Goal: Ask a question

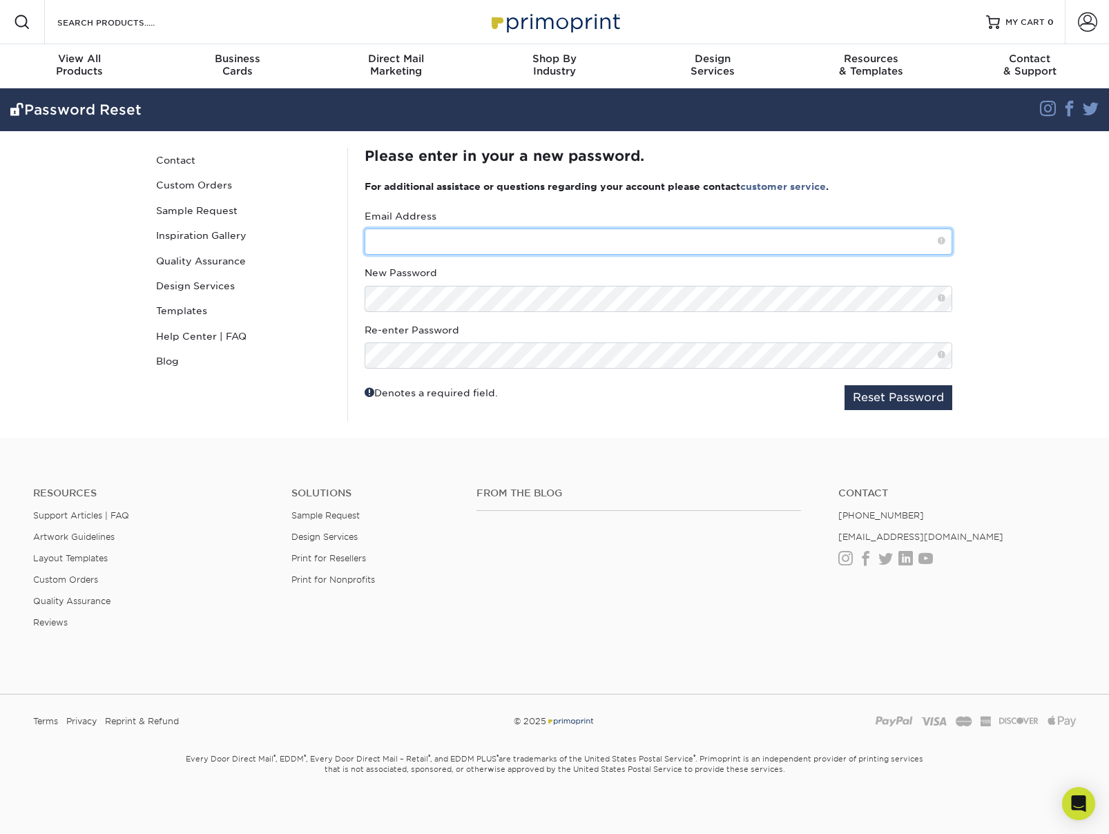
click at [501, 244] on input "text" at bounding box center [657, 241] width 587 height 26
type input "[PERSON_NAME][EMAIL_ADDRESS][DOMAIN_NAME]"
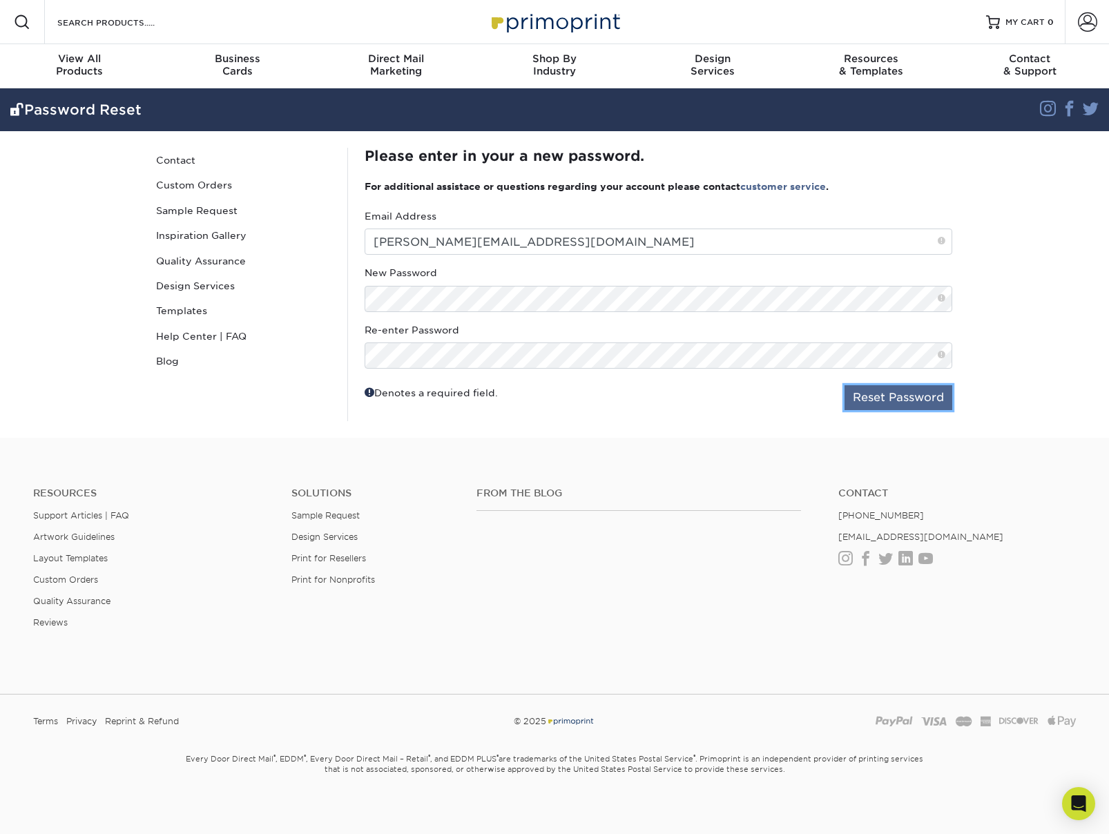
click at [879, 398] on button "Reset Password" at bounding box center [898, 397] width 108 height 25
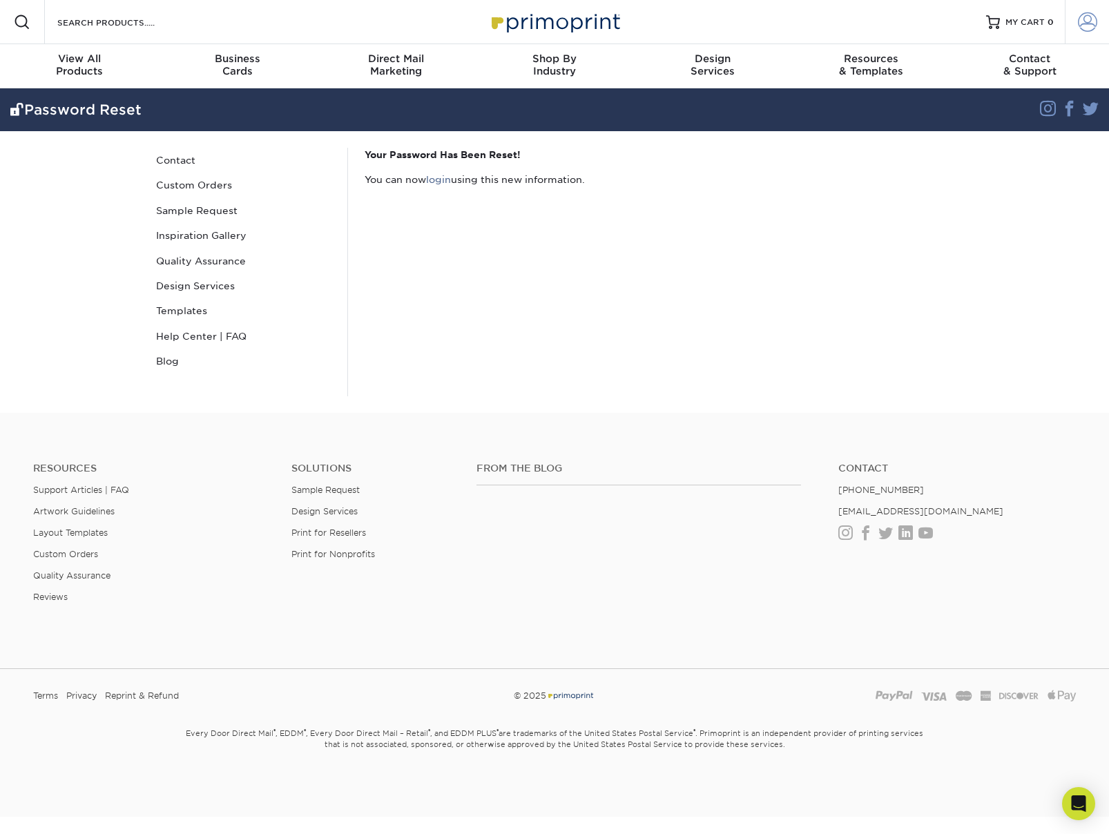
type input "[PERSON_NAME][EMAIL_ADDRESS][DOMAIN_NAME]"
click at [1088, 17] on span at bounding box center [1086, 21] width 19 height 19
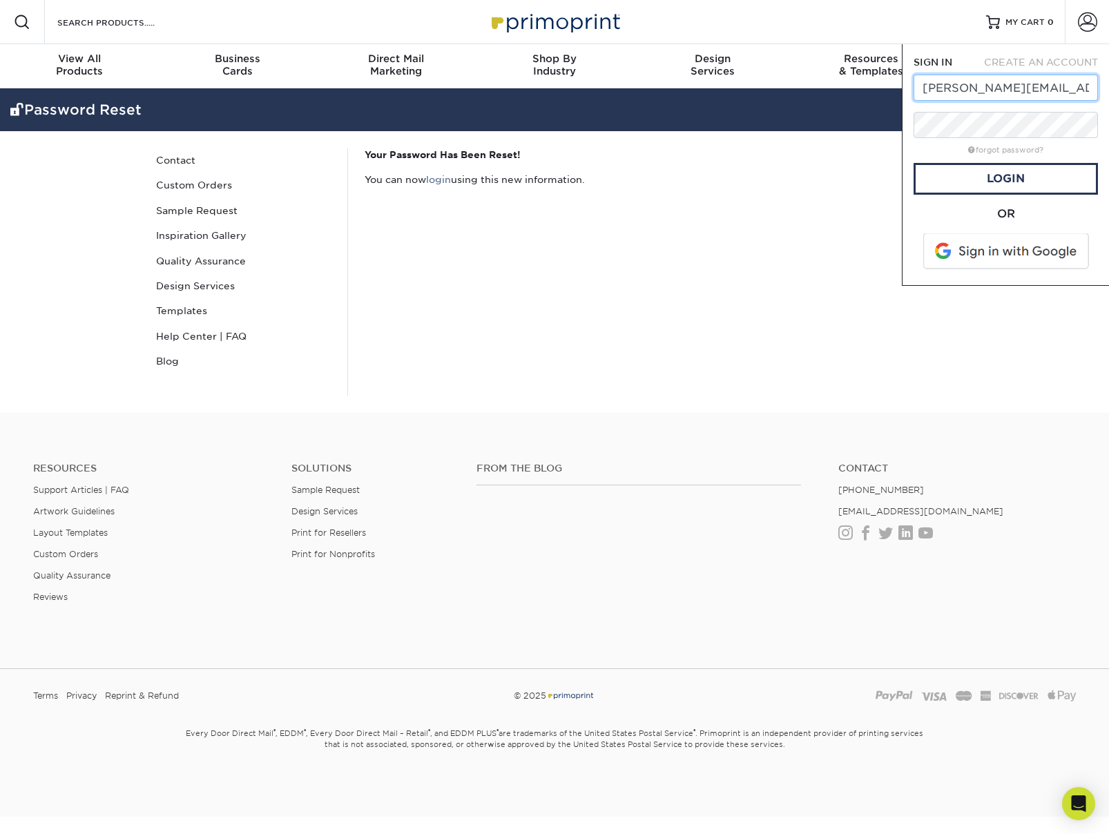
click at [1024, 84] on input "[PERSON_NAME][EMAIL_ADDRESS][DOMAIN_NAME]" at bounding box center [1005, 88] width 184 height 26
click at [932, 179] on link "Login" at bounding box center [1005, 179] width 184 height 32
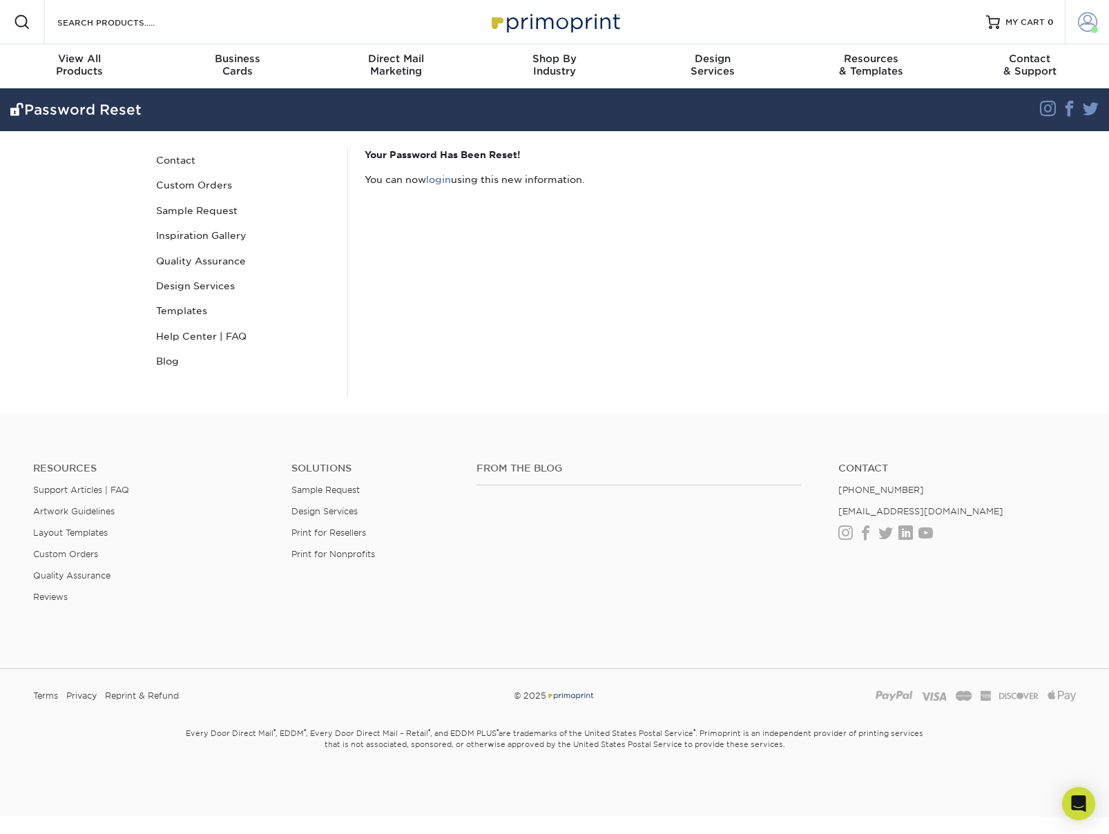
click at [1093, 21] on span at bounding box center [1086, 21] width 19 height 19
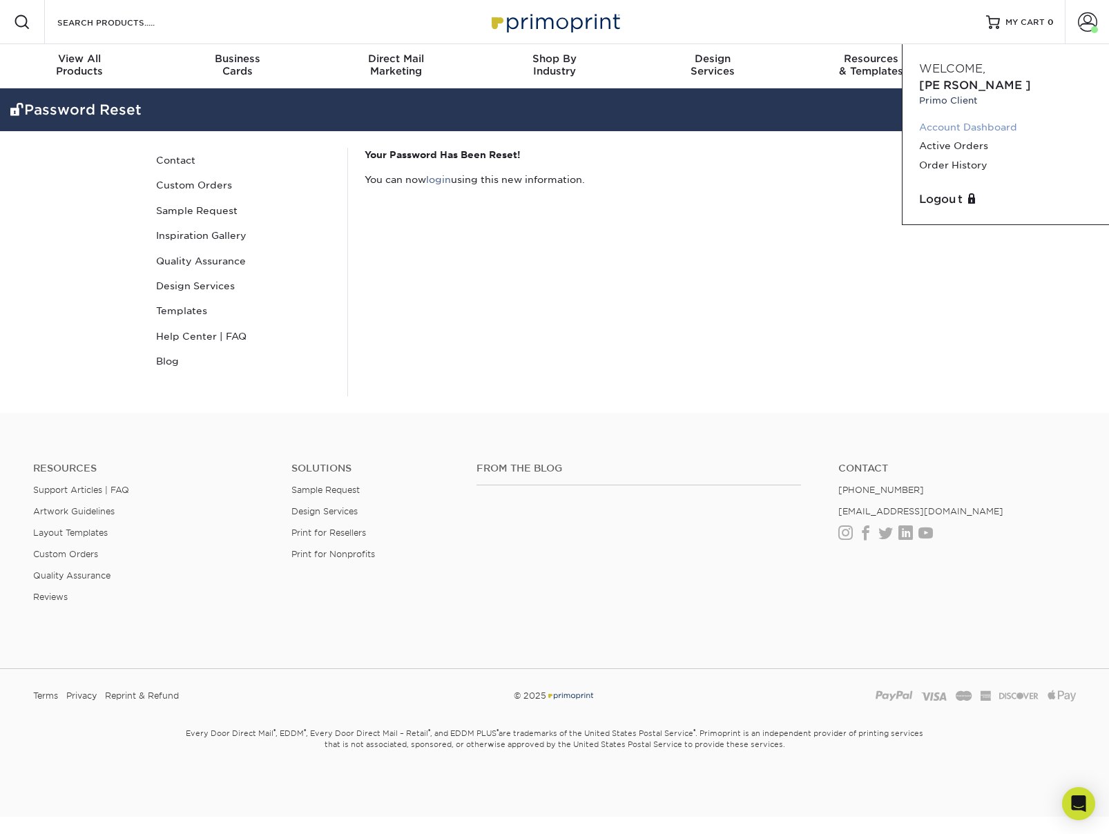
click at [971, 118] on link "Account Dashboard" at bounding box center [1005, 127] width 173 height 19
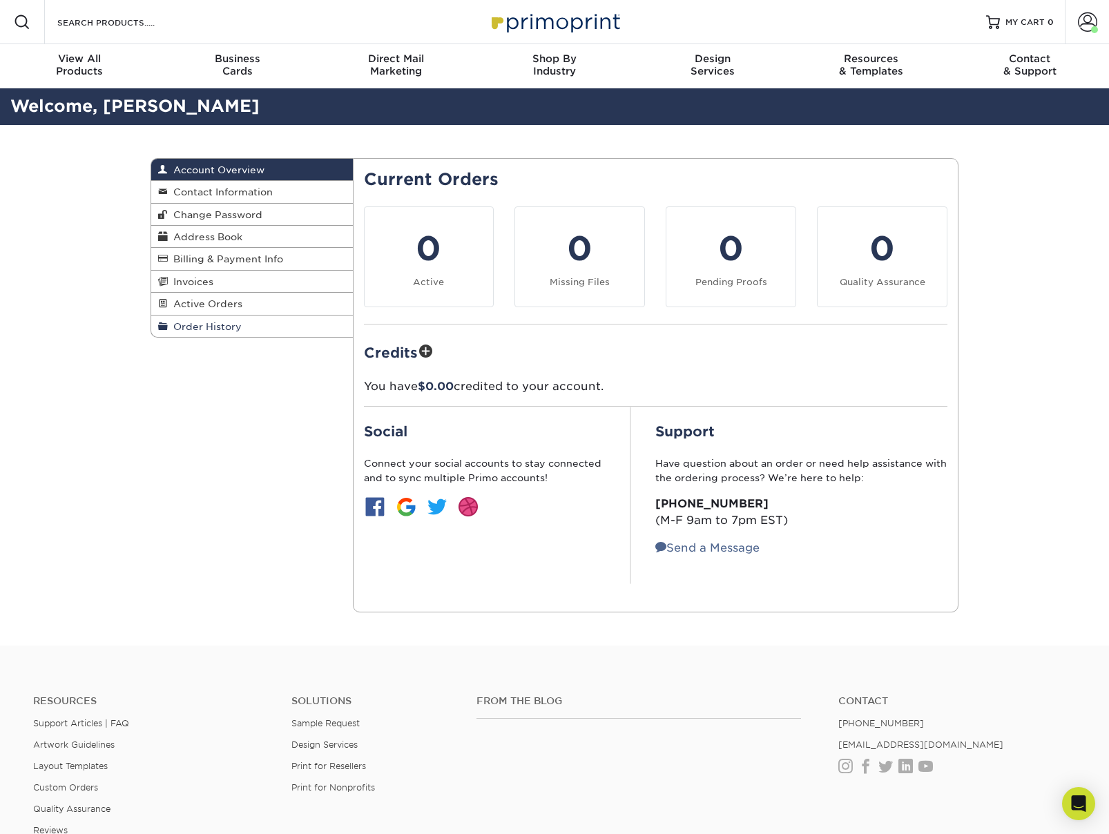
click at [193, 334] on link "Order History" at bounding box center [252, 325] width 202 height 21
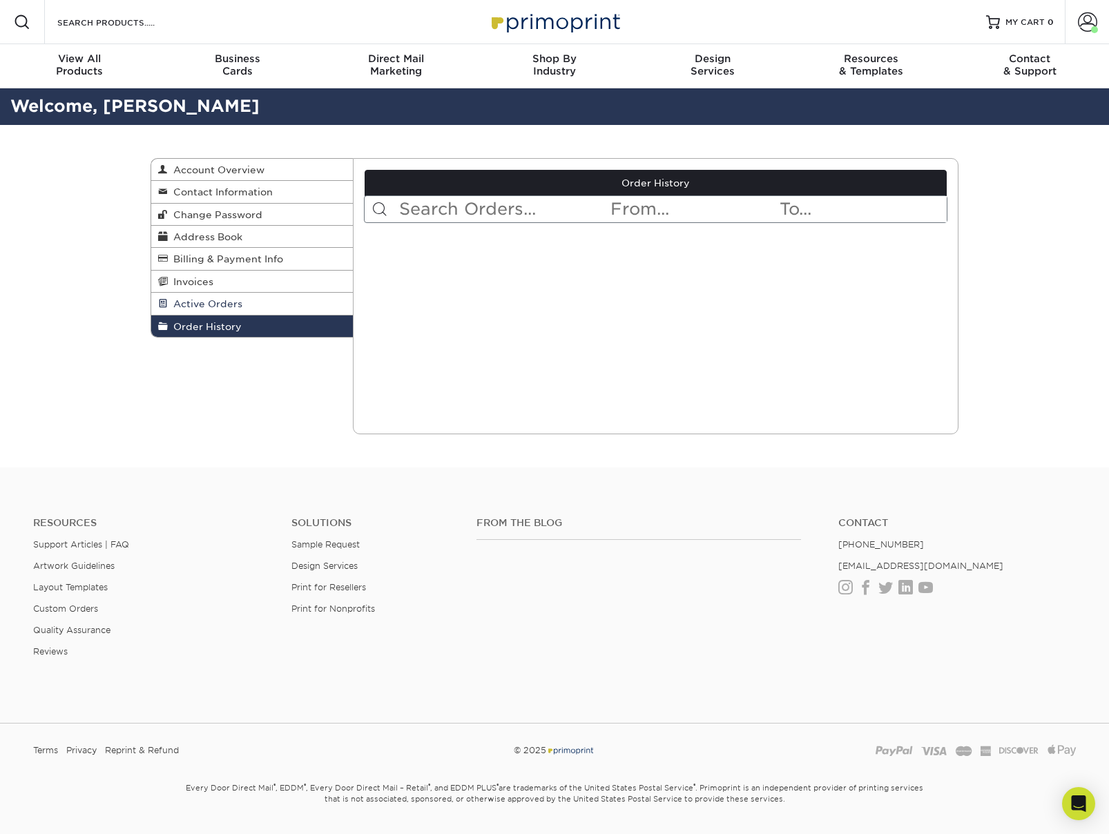
click at [199, 309] on span "Active Orders" at bounding box center [205, 303] width 75 height 11
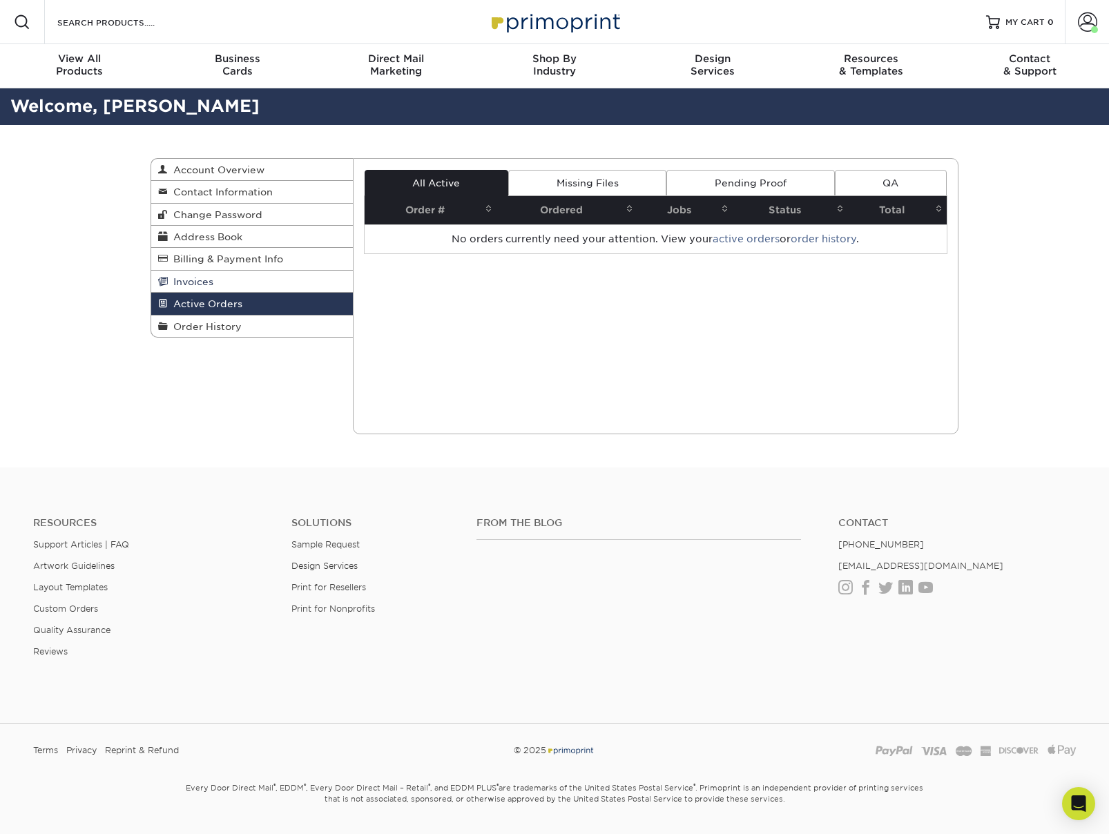
click at [182, 285] on span "Invoices" at bounding box center [191, 281] width 46 height 11
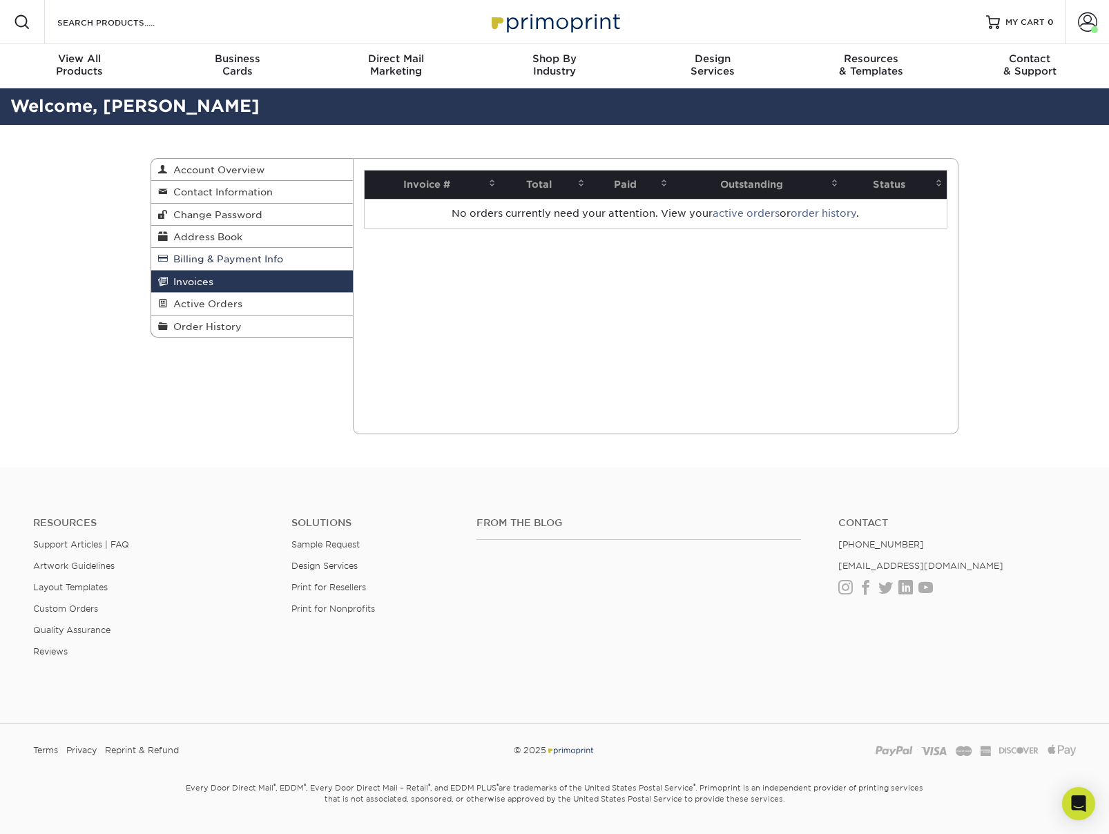
click at [213, 264] on span "Billing & Payment Info" at bounding box center [225, 258] width 115 height 11
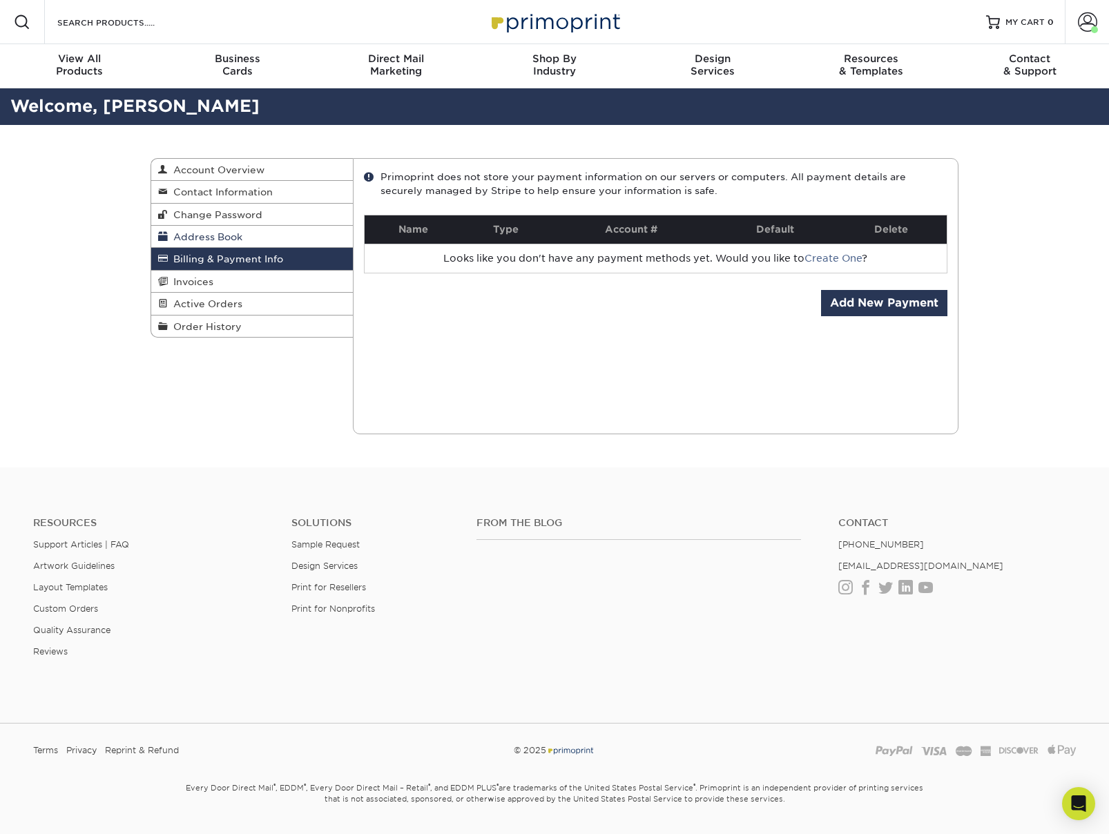
click at [206, 238] on span "Address Book" at bounding box center [205, 236] width 75 height 11
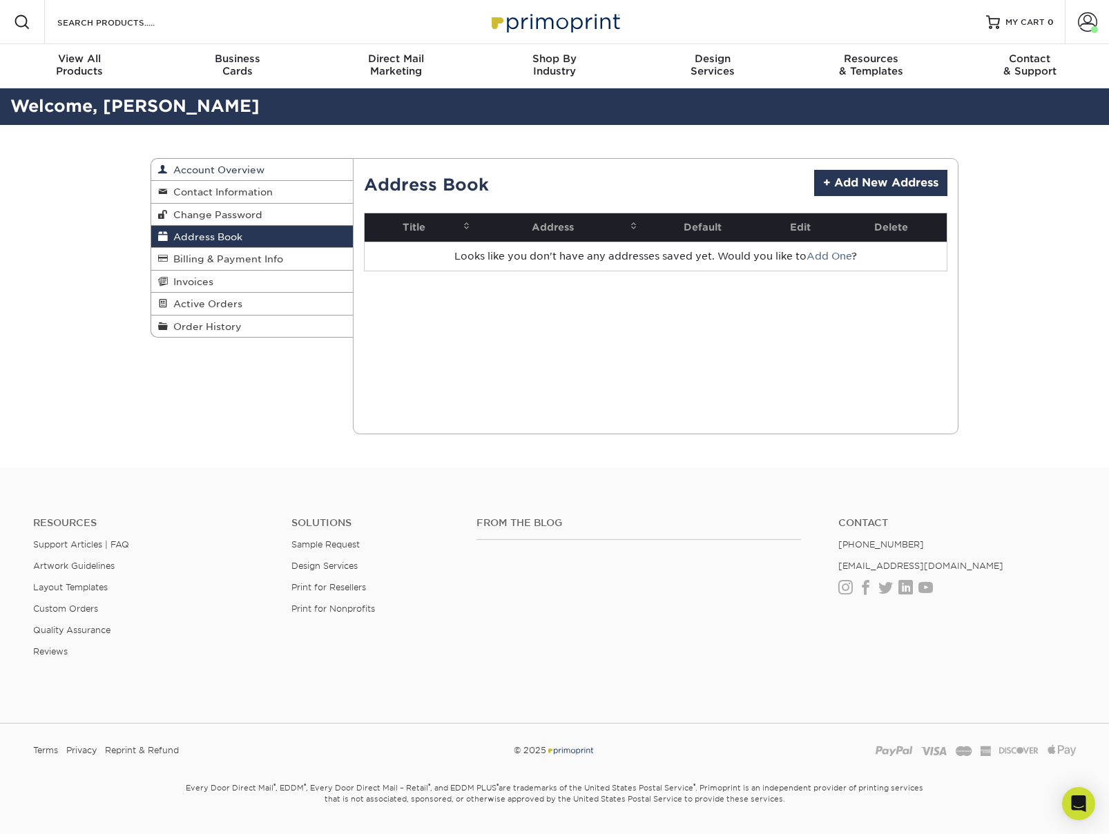
click at [215, 171] on span "Account Overview" at bounding box center [216, 169] width 97 height 11
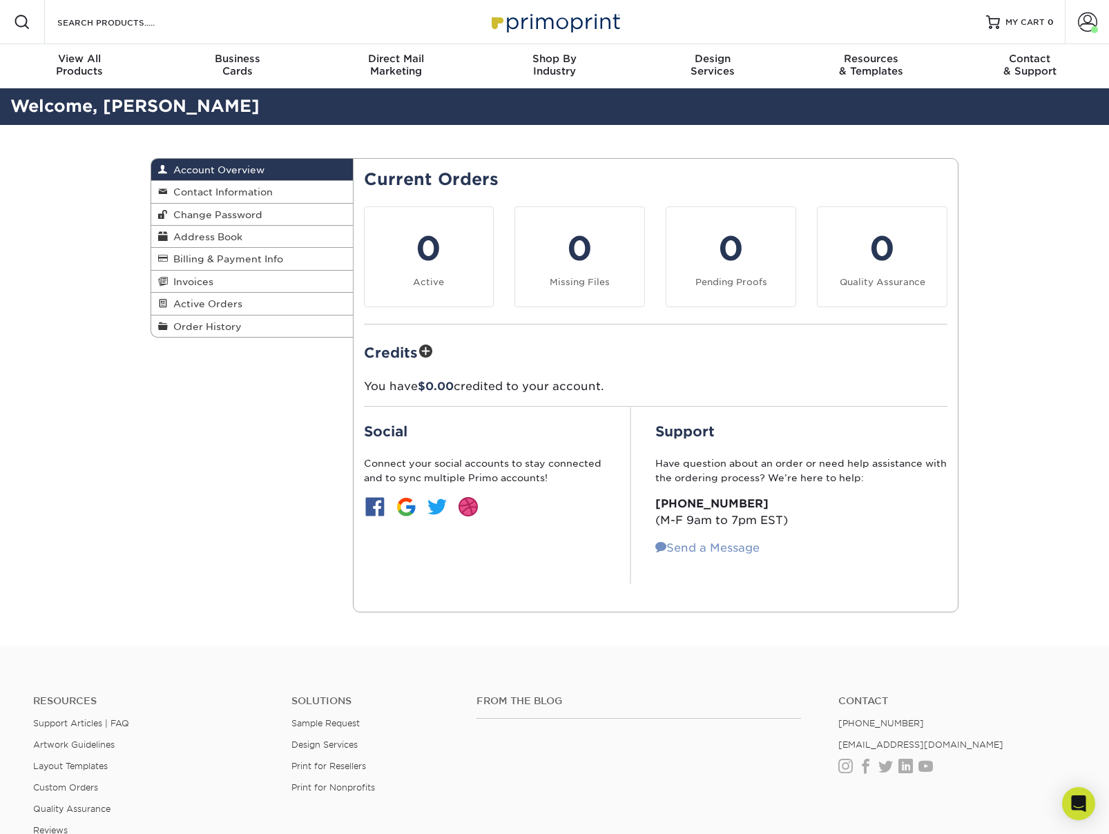
click at [701, 541] on link "Send a Message" at bounding box center [707, 547] width 104 height 13
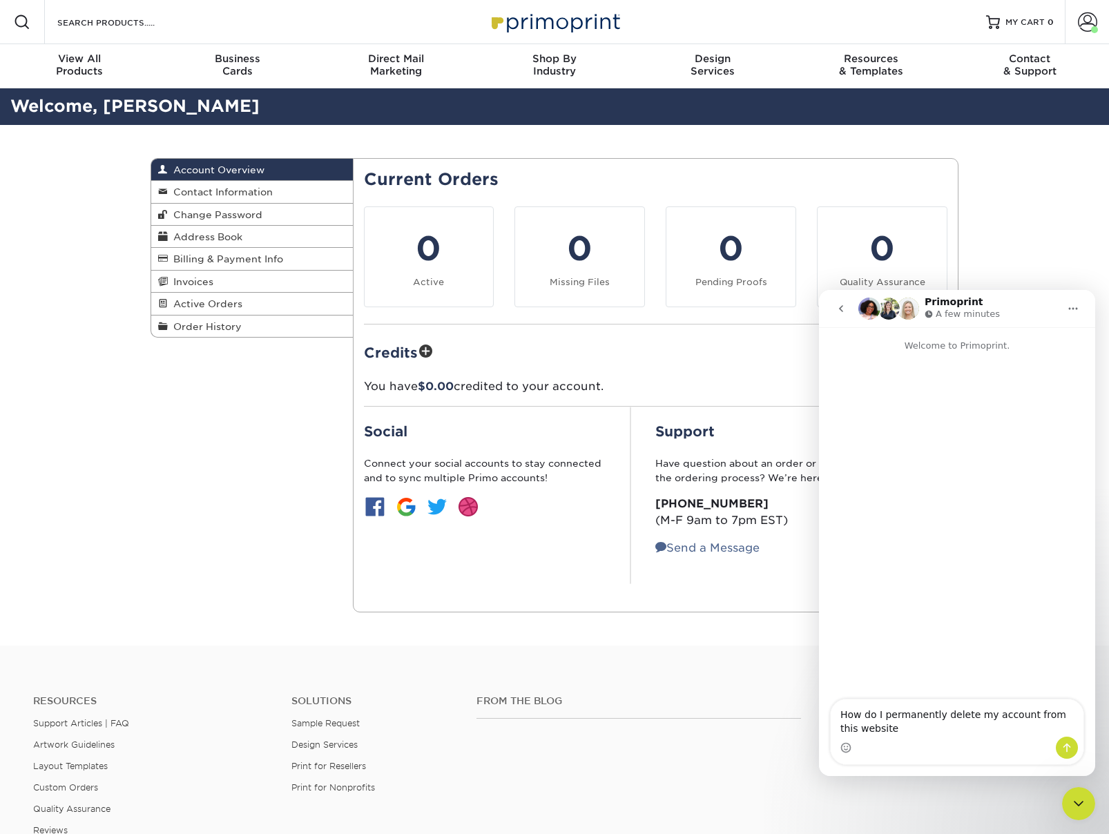
type textarea "How do I permanently delete my account from this website?"
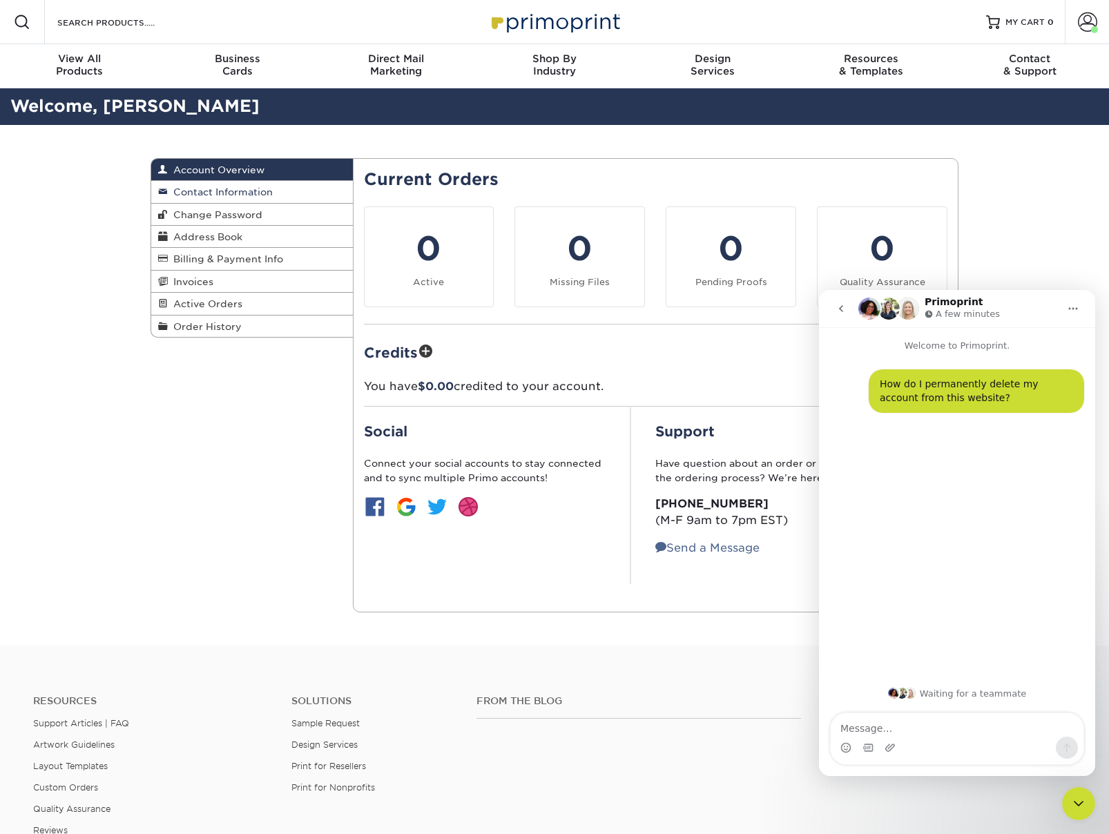
click at [212, 186] on span "Contact Information" at bounding box center [220, 191] width 105 height 11
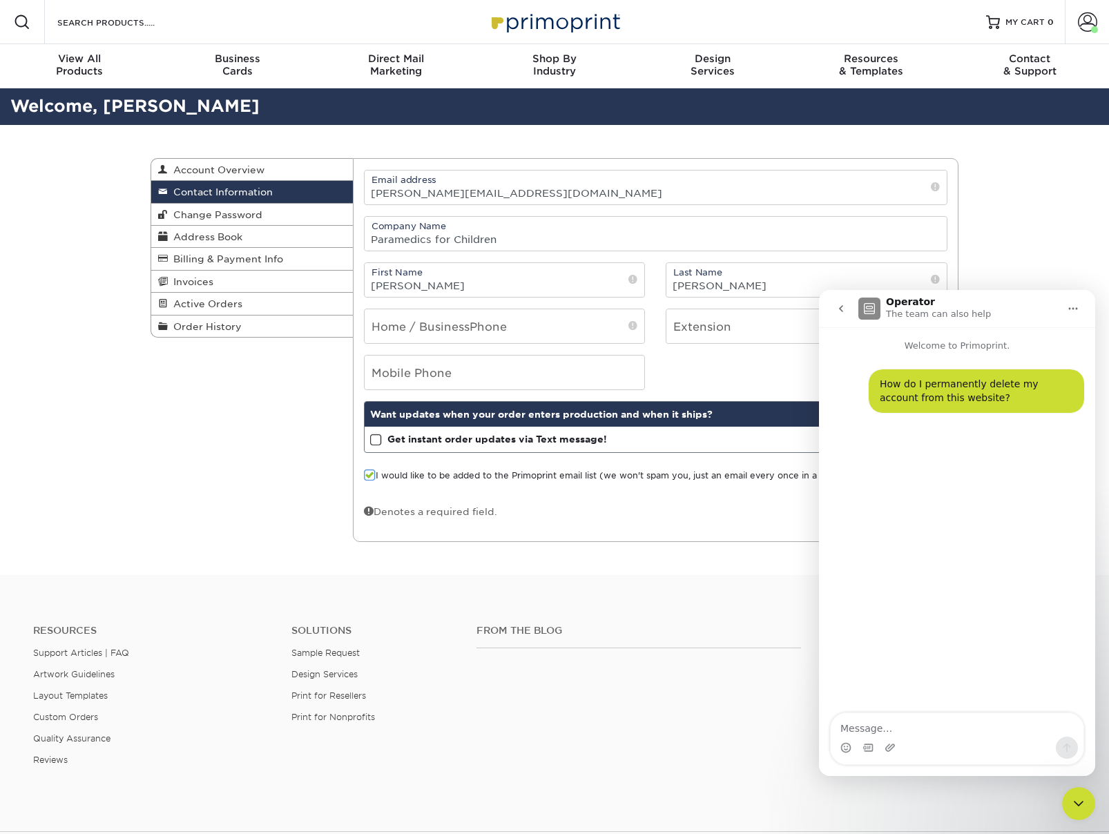
scroll to position [5, 0]
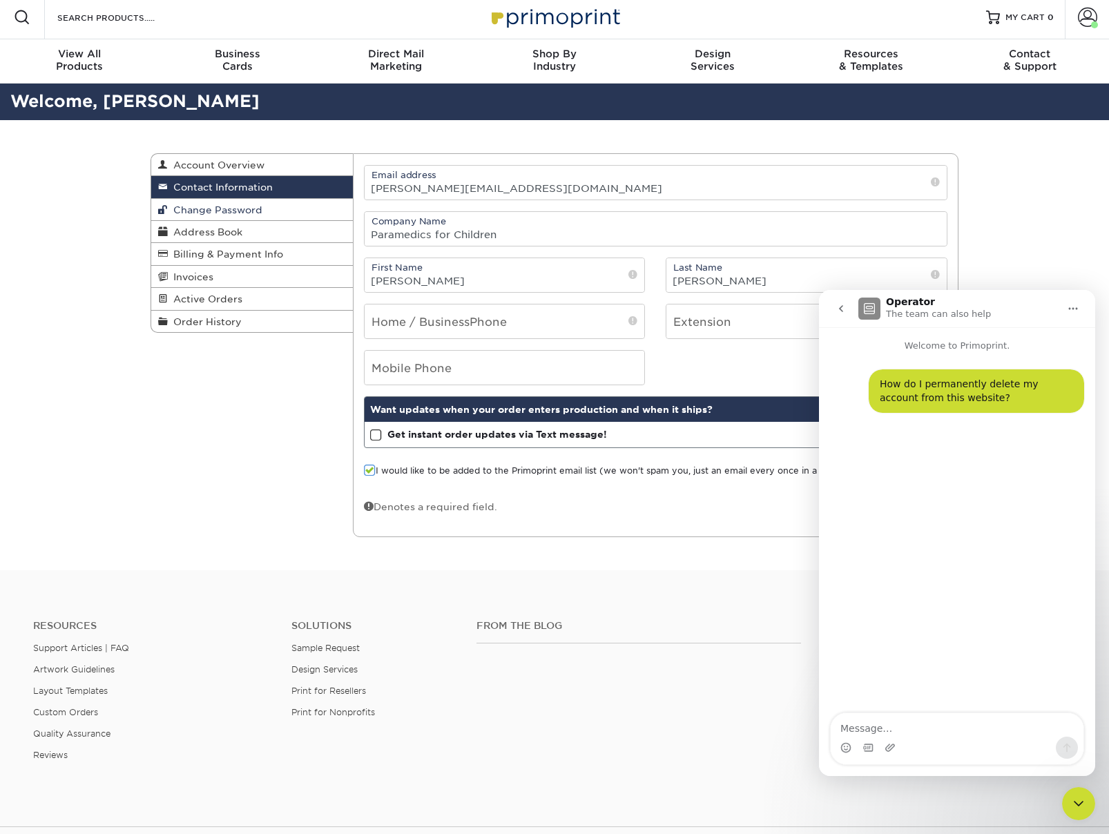
click at [241, 207] on span "Change Password" at bounding box center [215, 209] width 95 height 11
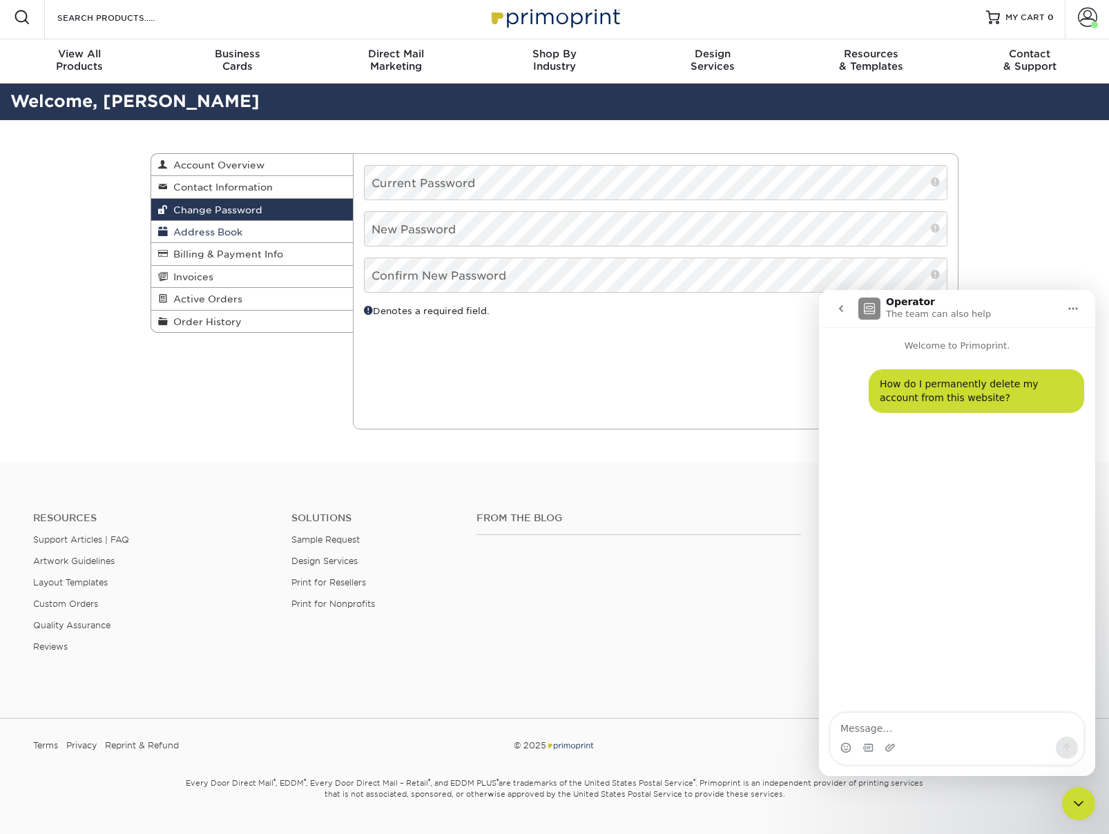
click at [191, 237] on span "Address Book" at bounding box center [205, 231] width 75 height 11
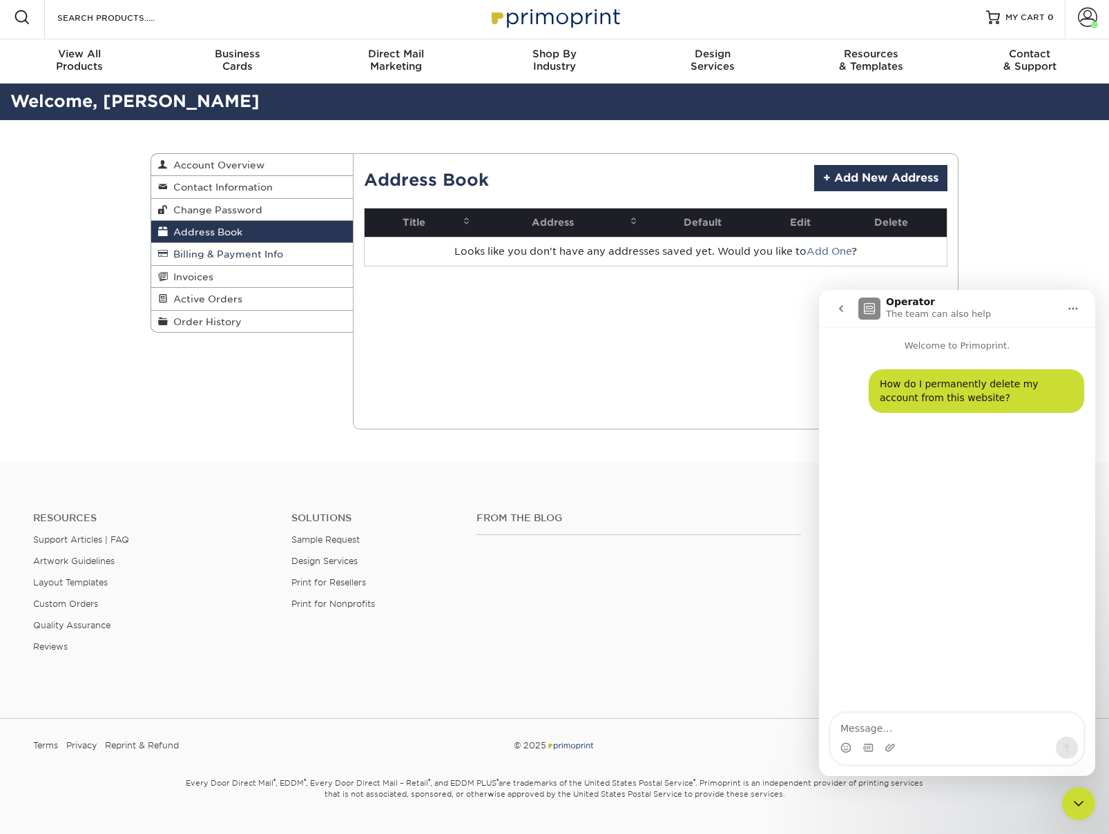
click at [208, 260] on span "Billing & Payment Info" at bounding box center [225, 253] width 115 height 11
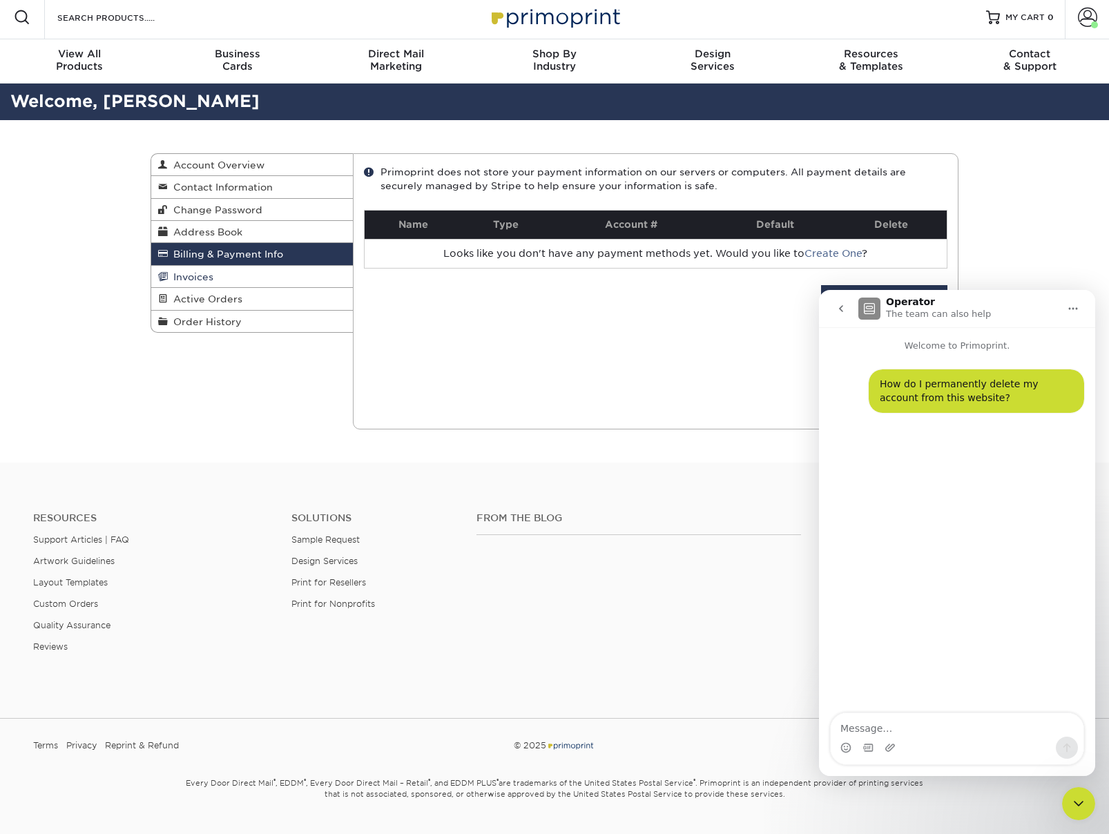
click at [221, 286] on link "Invoices" at bounding box center [252, 277] width 202 height 22
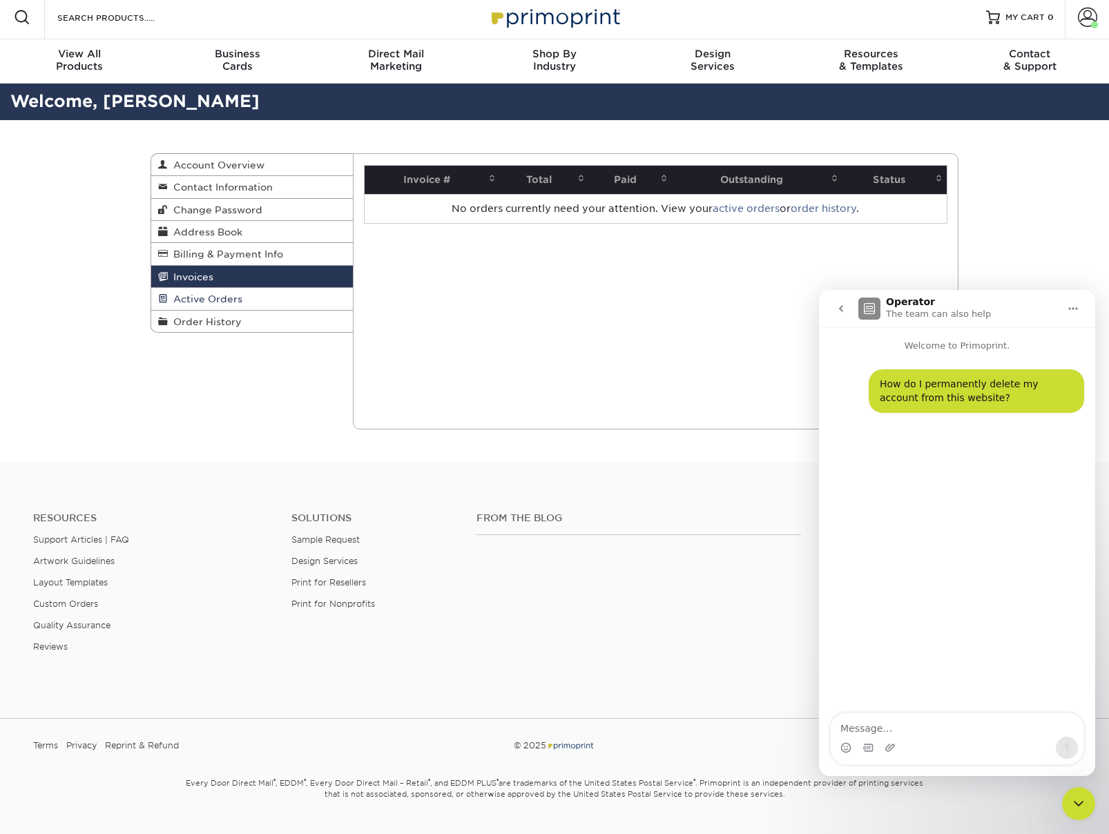
click at [227, 308] on link "Active Orders" at bounding box center [252, 299] width 202 height 22
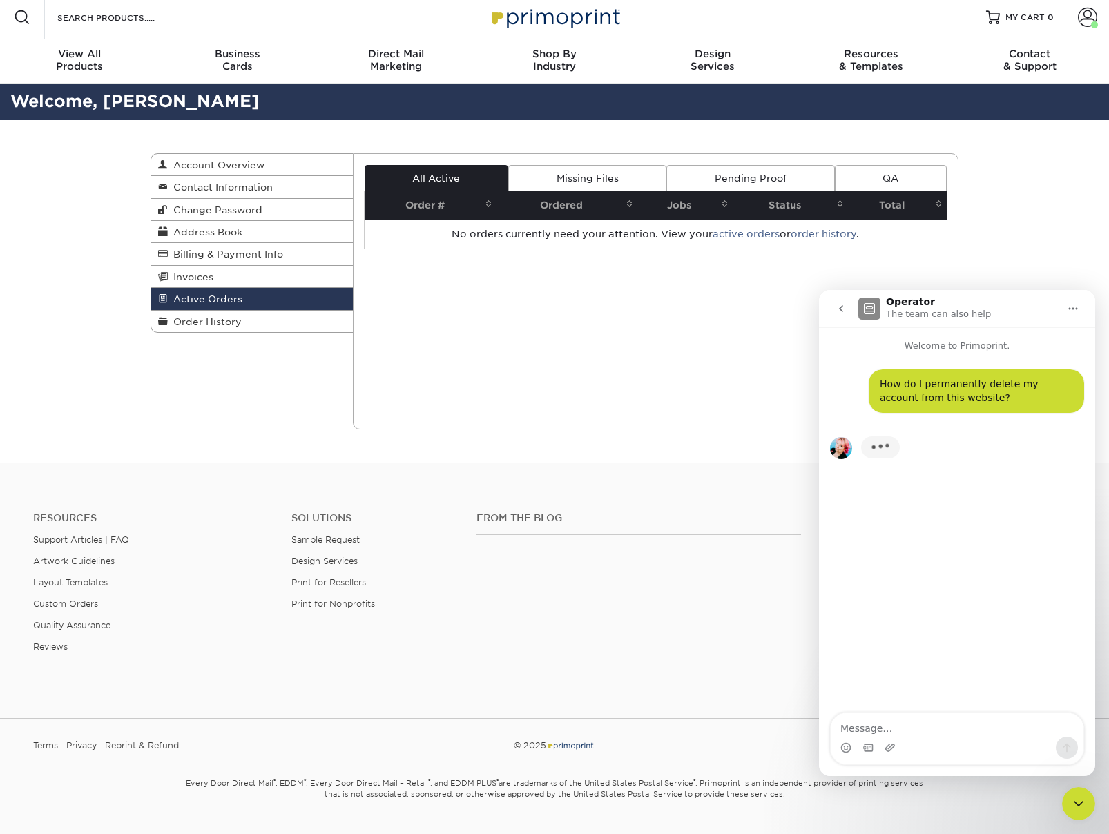
click at [913, 183] on link "QA" at bounding box center [890, 178] width 112 height 26
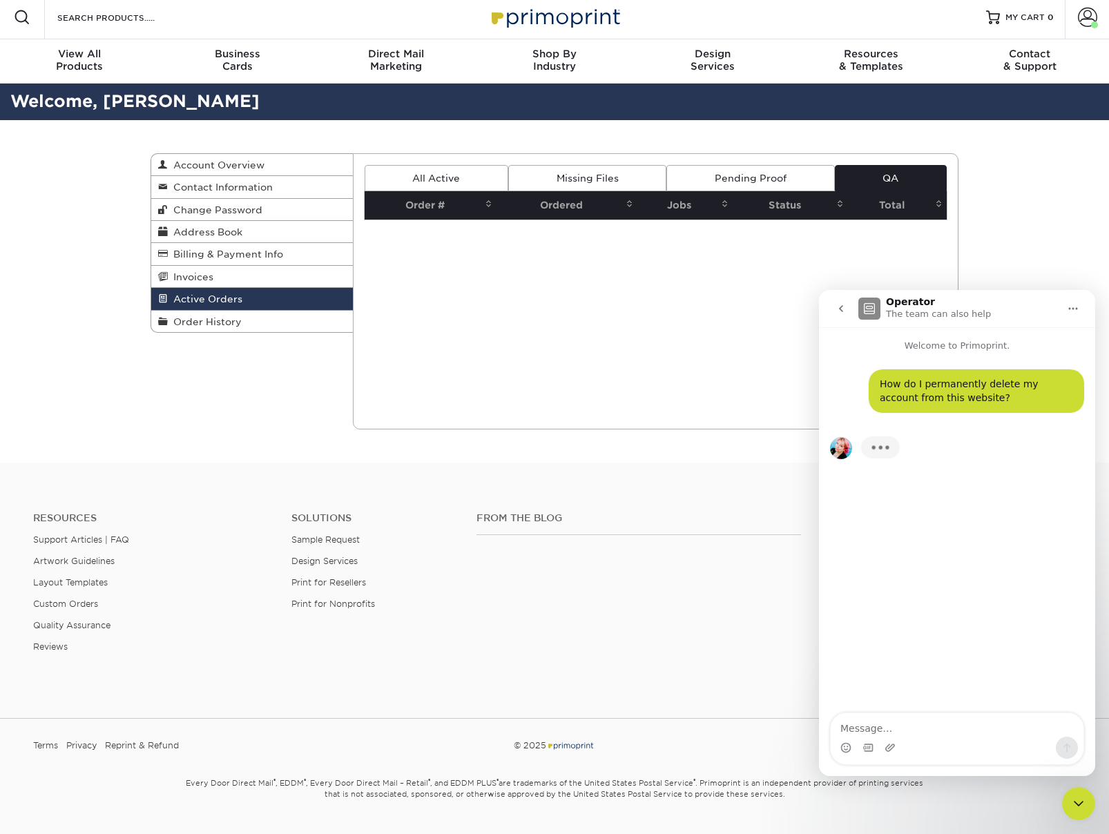
click at [758, 179] on link "Pending Proof" at bounding box center [750, 178] width 168 height 26
click at [585, 173] on link "Missing Files" at bounding box center [587, 178] width 158 height 26
click at [436, 178] on link "All Active" at bounding box center [436, 178] width 144 height 26
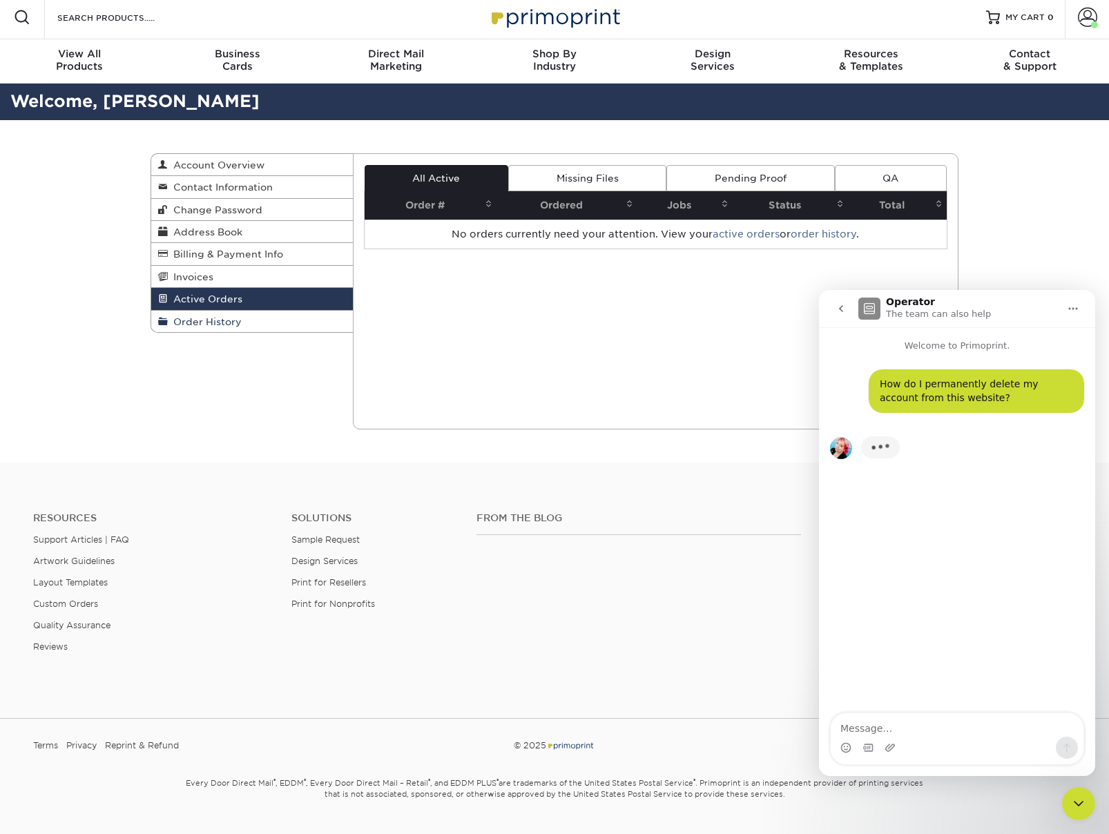
click at [240, 323] on span "Order History" at bounding box center [205, 321] width 74 height 11
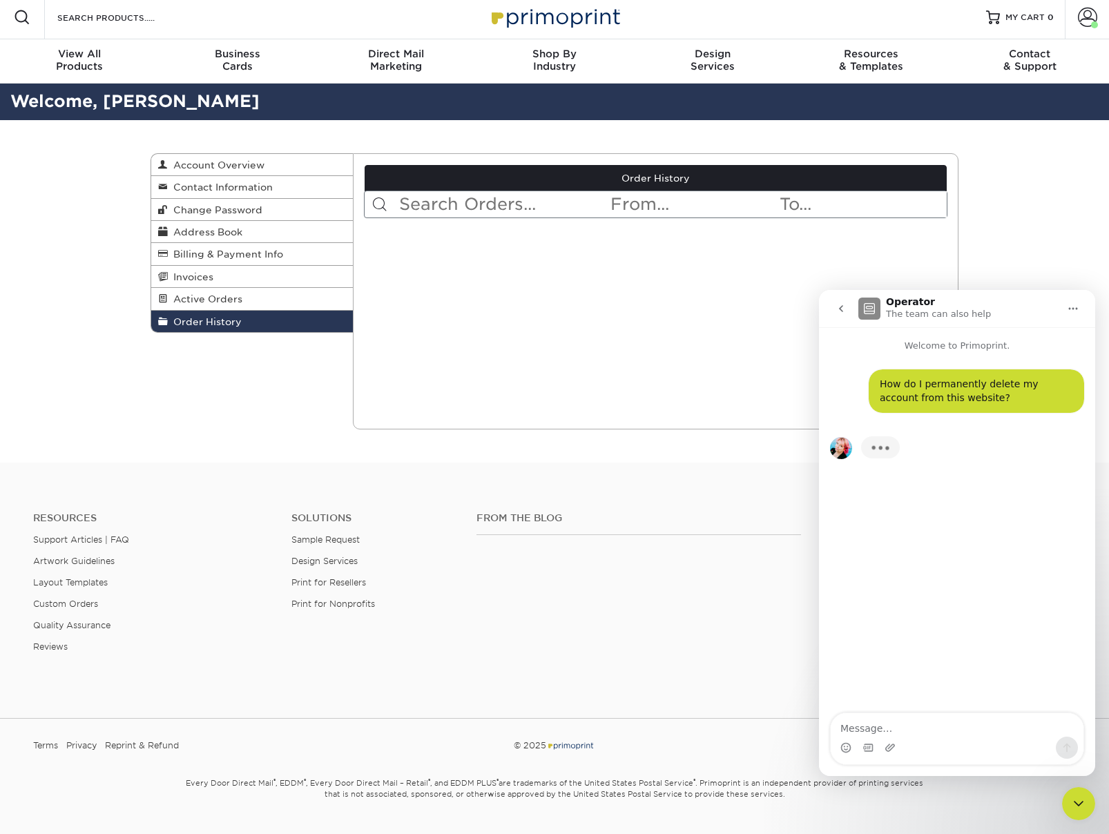
click at [643, 205] on input "text" at bounding box center [693, 204] width 168 height 26
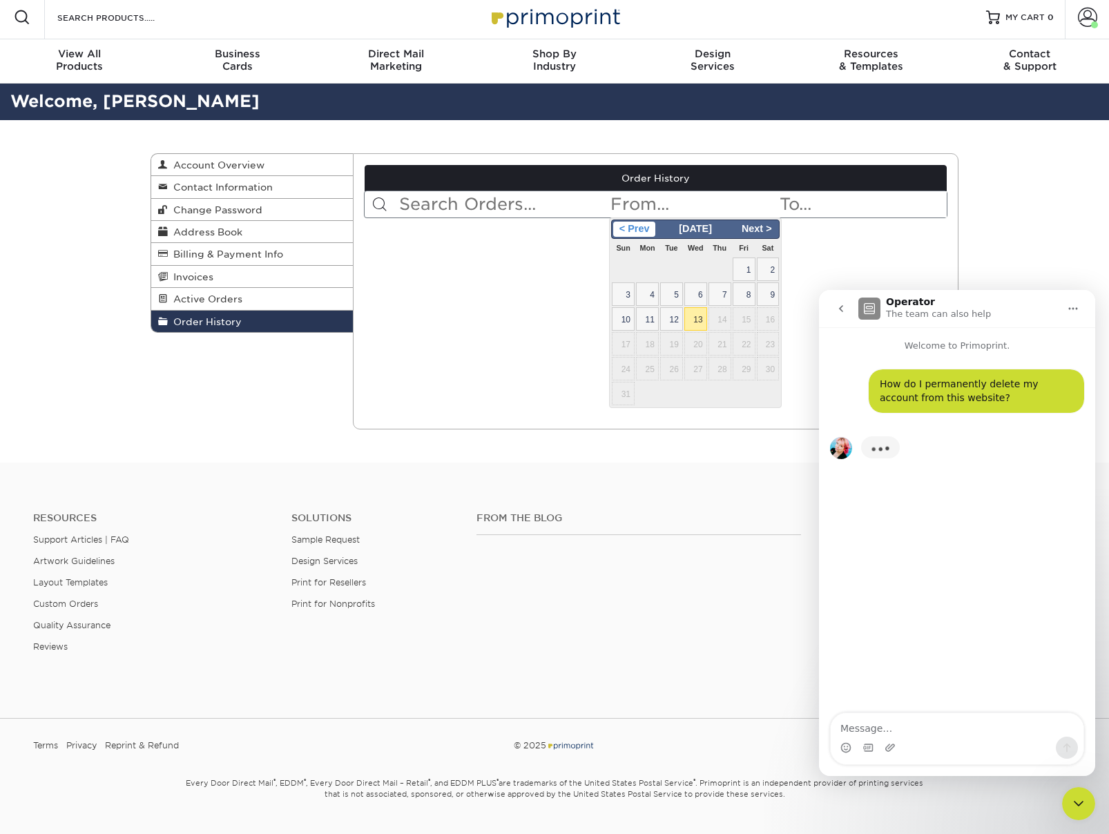
click at [623, 232] on span "< Prev" at bounding box center [634, 229] width 42 height 15
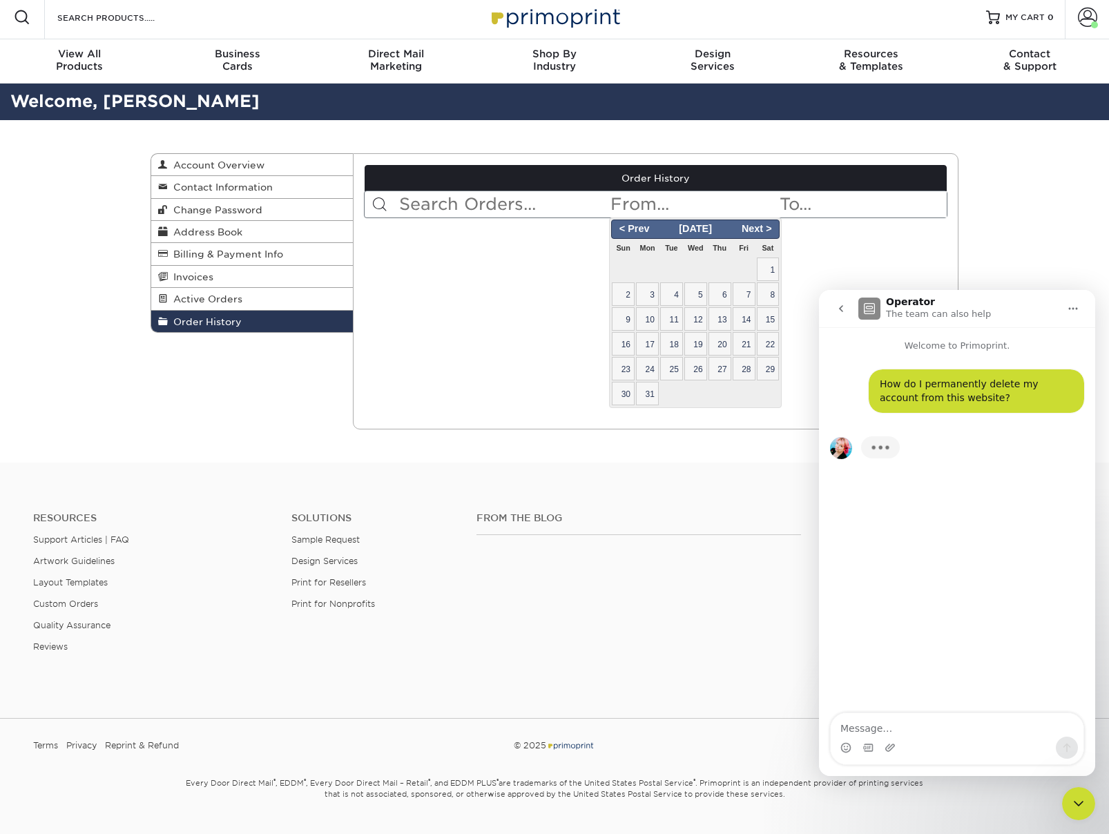
click at [707, 226] on span "Mar 2025" at bounding box center [695, 228] width 43 height 11
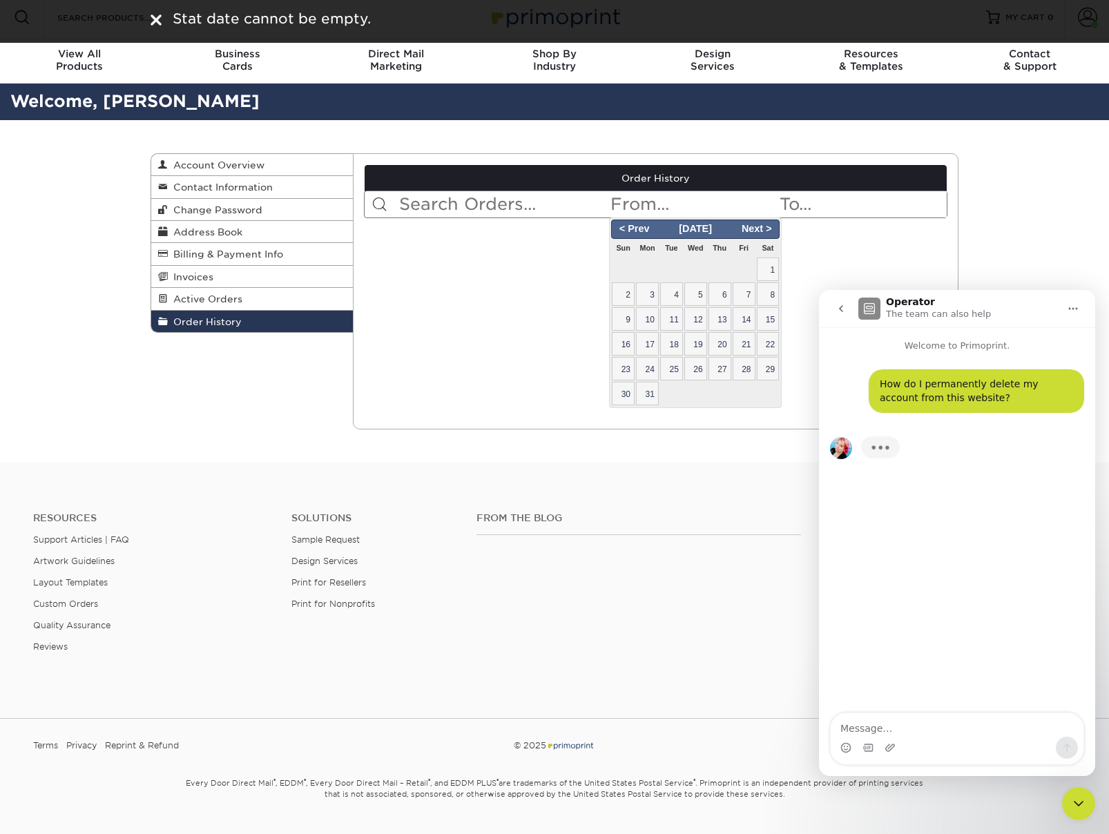
click at [716, 232] on span "Mar 2025" at bounding box center [695, 228] width 43 height 11
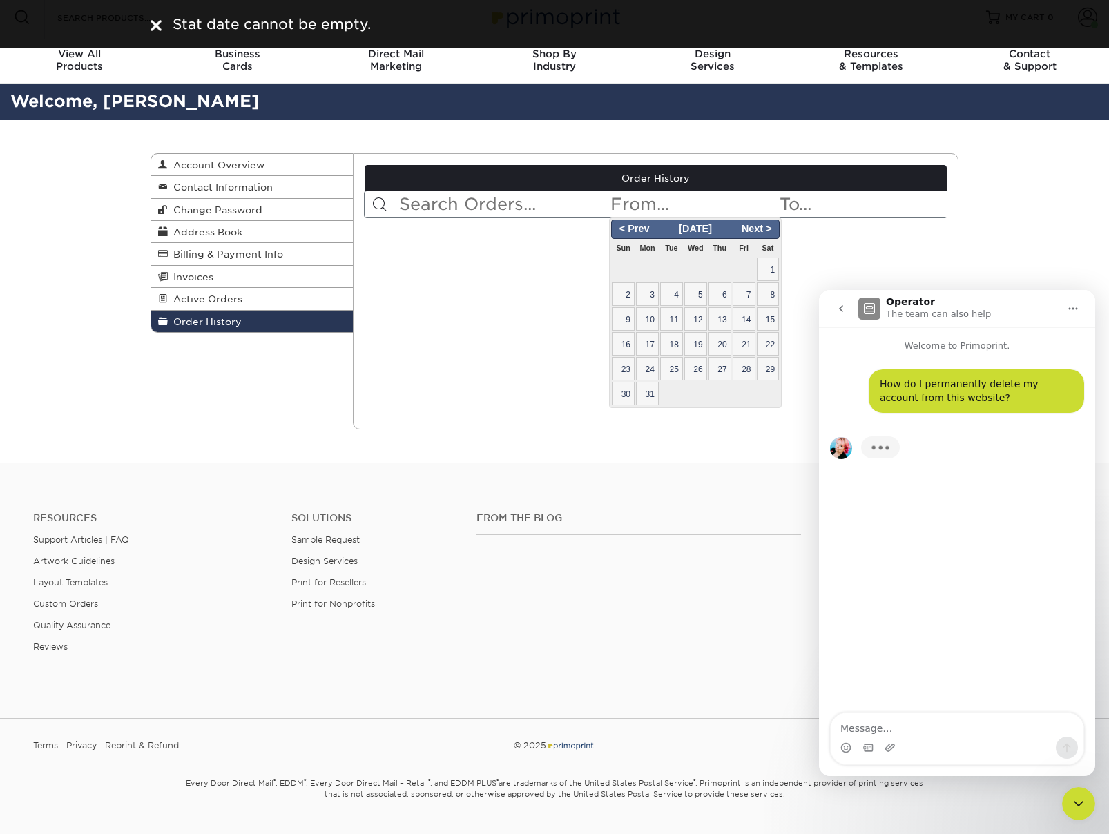
click at [520, 256] on div "Current Orders 0 Active 0 Missing Files" at bounding box center [656, 291] width 606 height 276
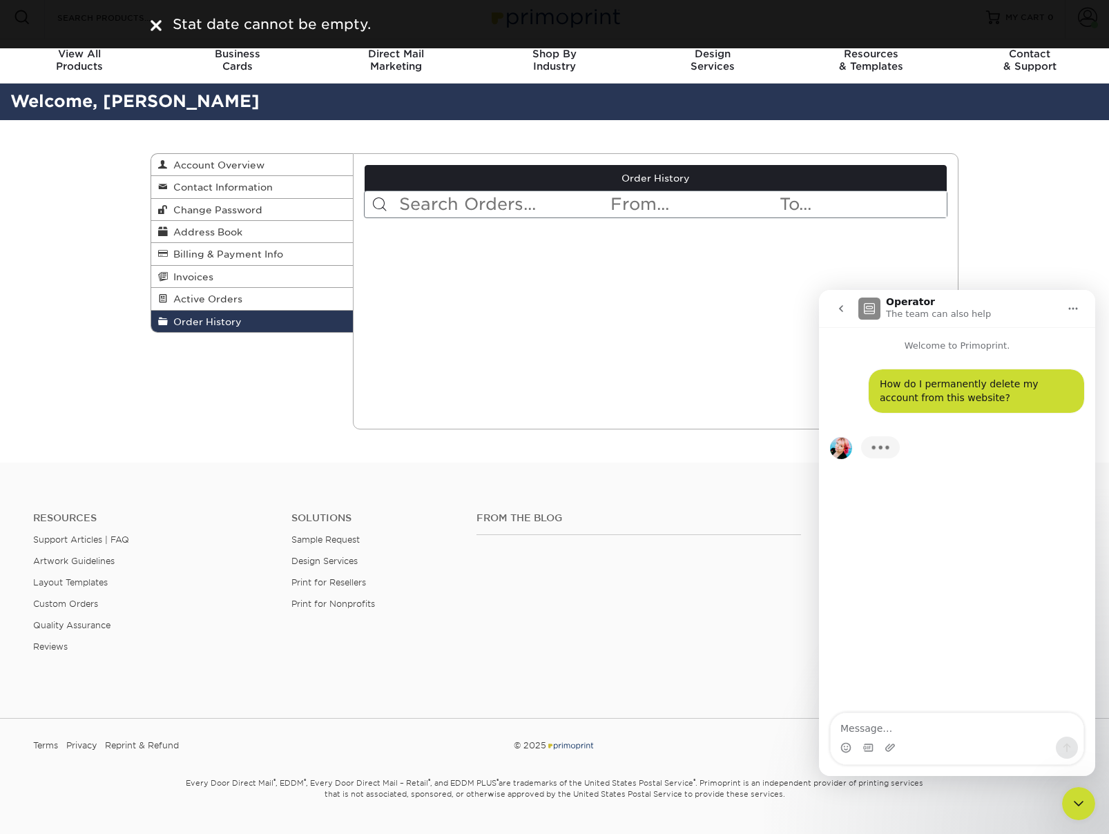
click at [573, 261] on div "Current Orders 0 Active 0 Missing Files" at bounding box center [656, 291] width 606 height 276
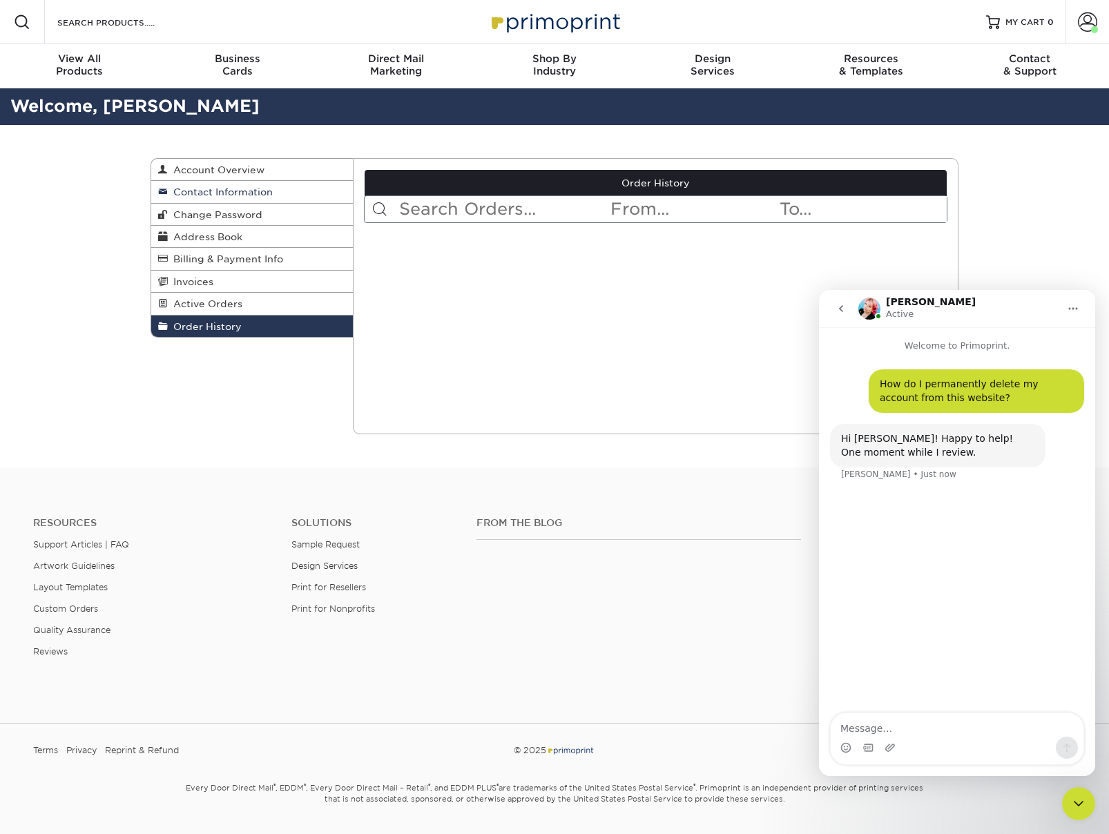
click at [240, 197] on span "Contact Information" at bounding box center [220, 191] width 105 height 11
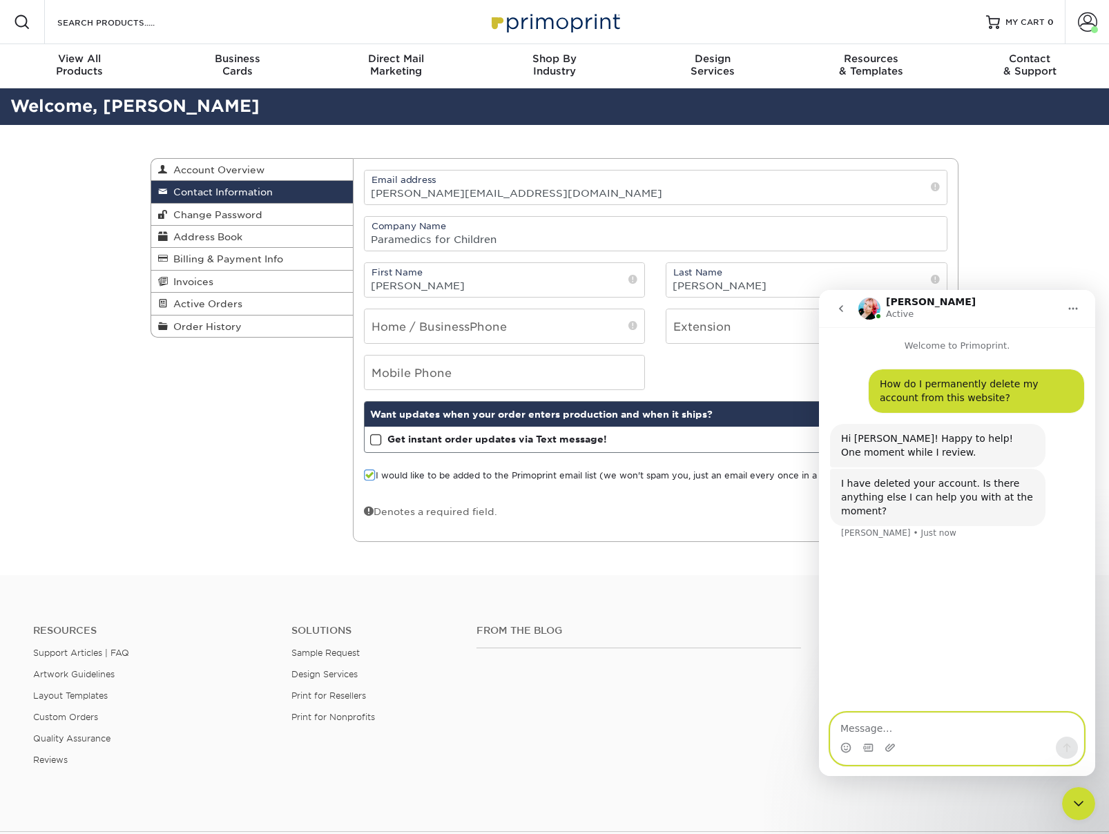
click at [887, 723] on textarea "Message…" at bounding box center [956, 724] width 253 height 23
type textarea "N"
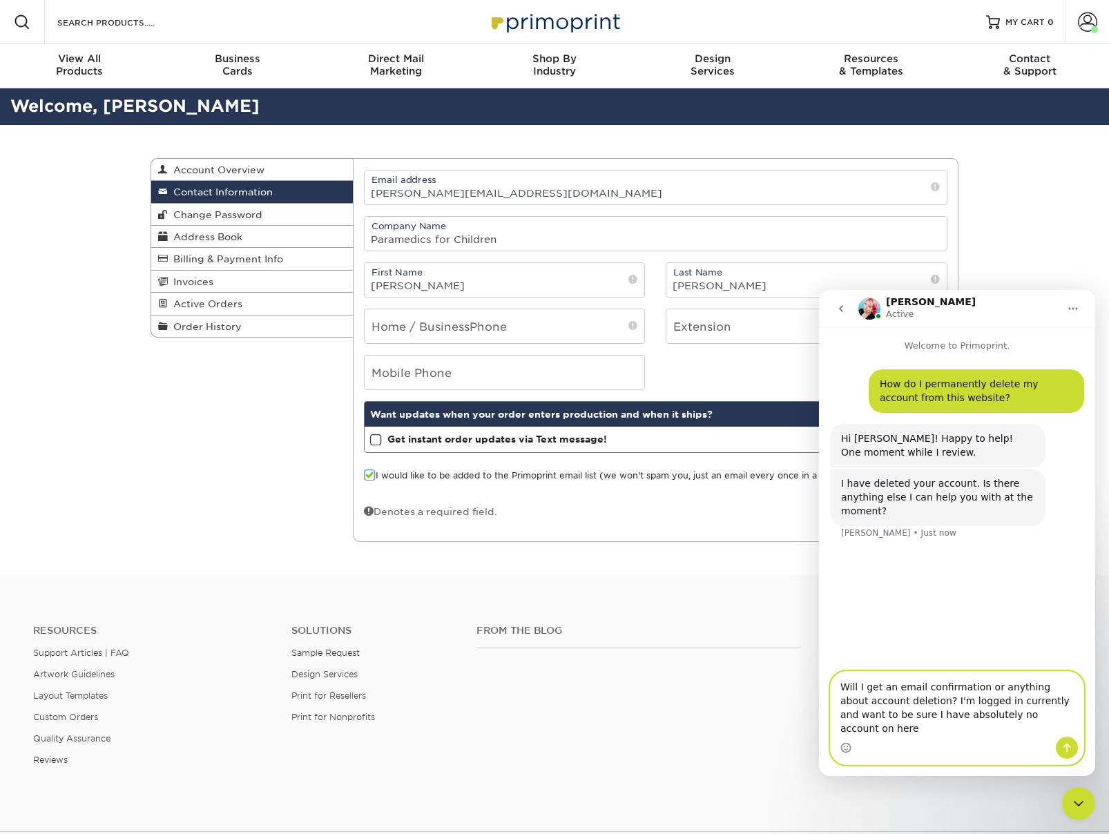
type textarea "Will I get an email confirmation or anything about account deletion? I'm logged…"
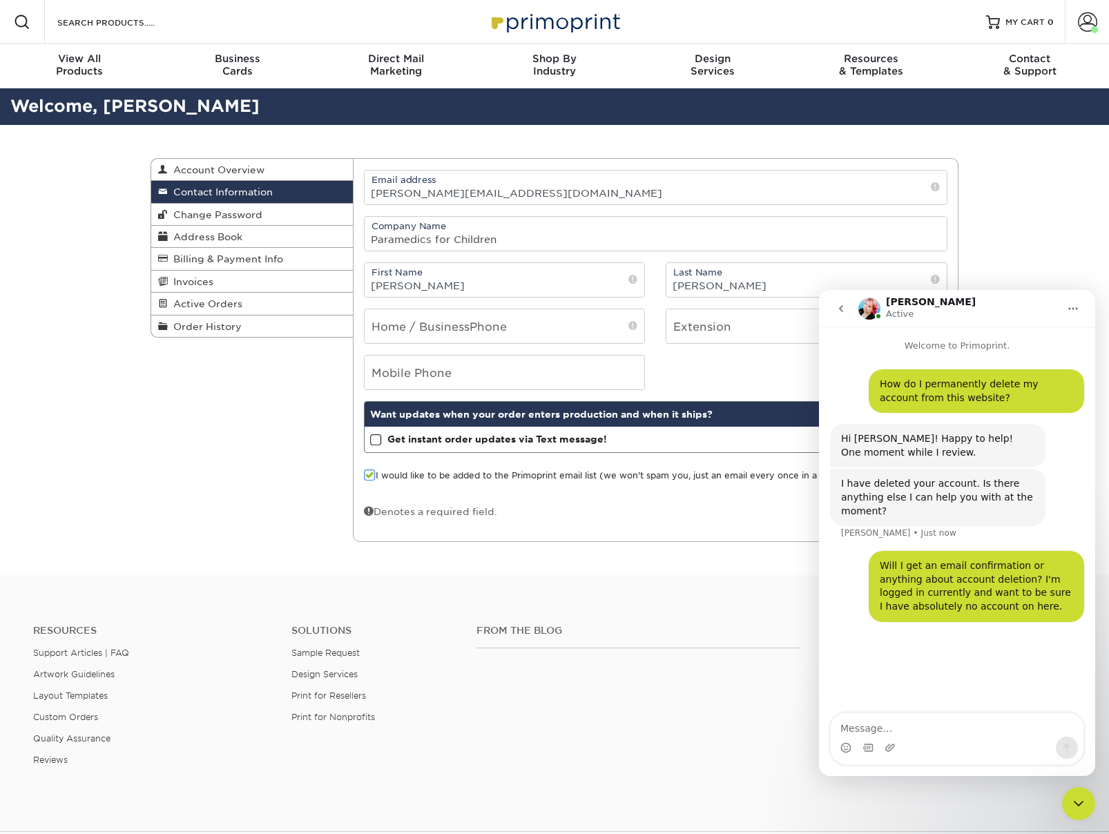
click at [75, 491] on div "Contact Information Account Overview Contact Information Change Password Addres…" at bounding box center [554, 350] width 1109 height 451
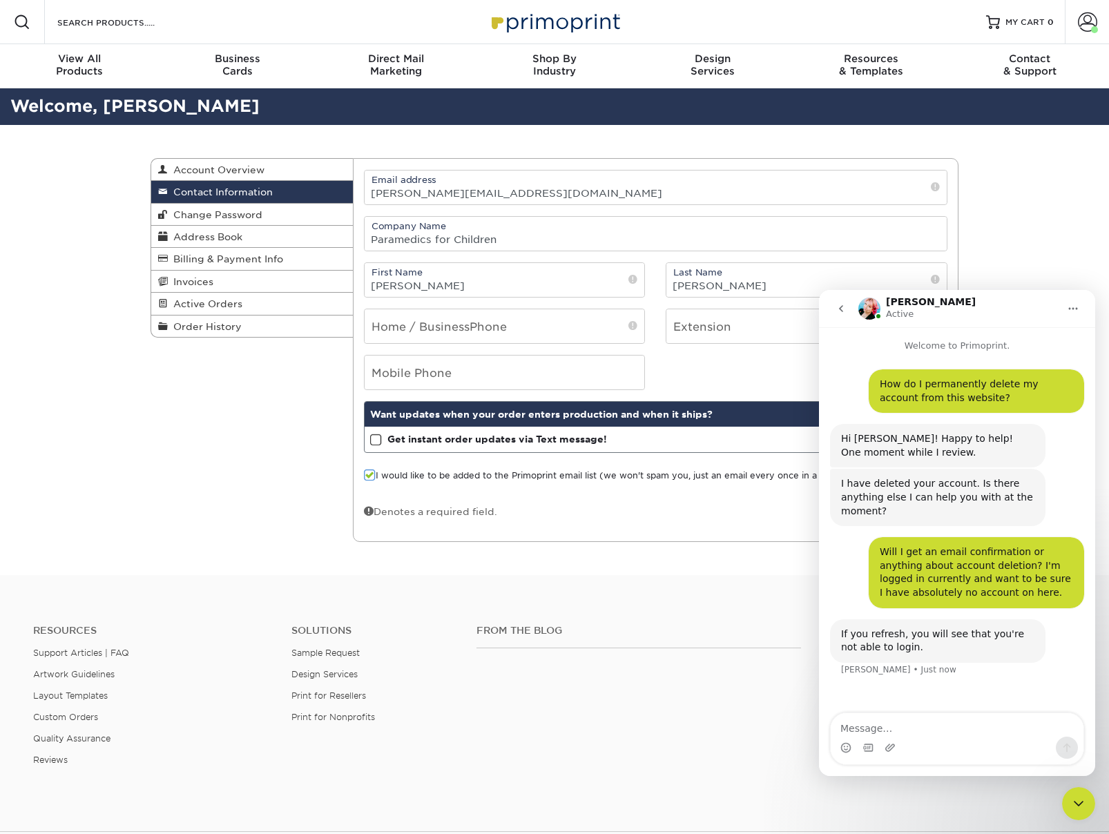
click at [96, 245] on div "Contact Information Account Overview Contact Information Change Password Addres…" at bounding box center [554, 350] width 1109 height 451
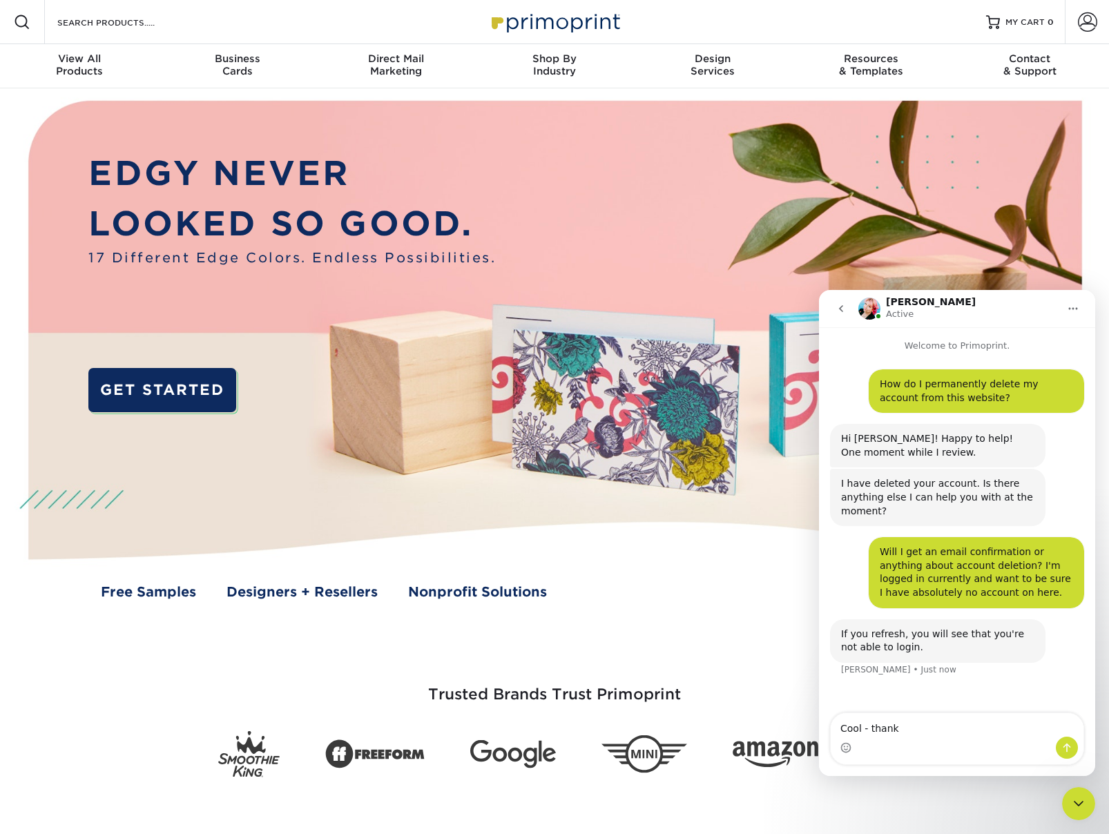
type textarea "Cool - thanks"
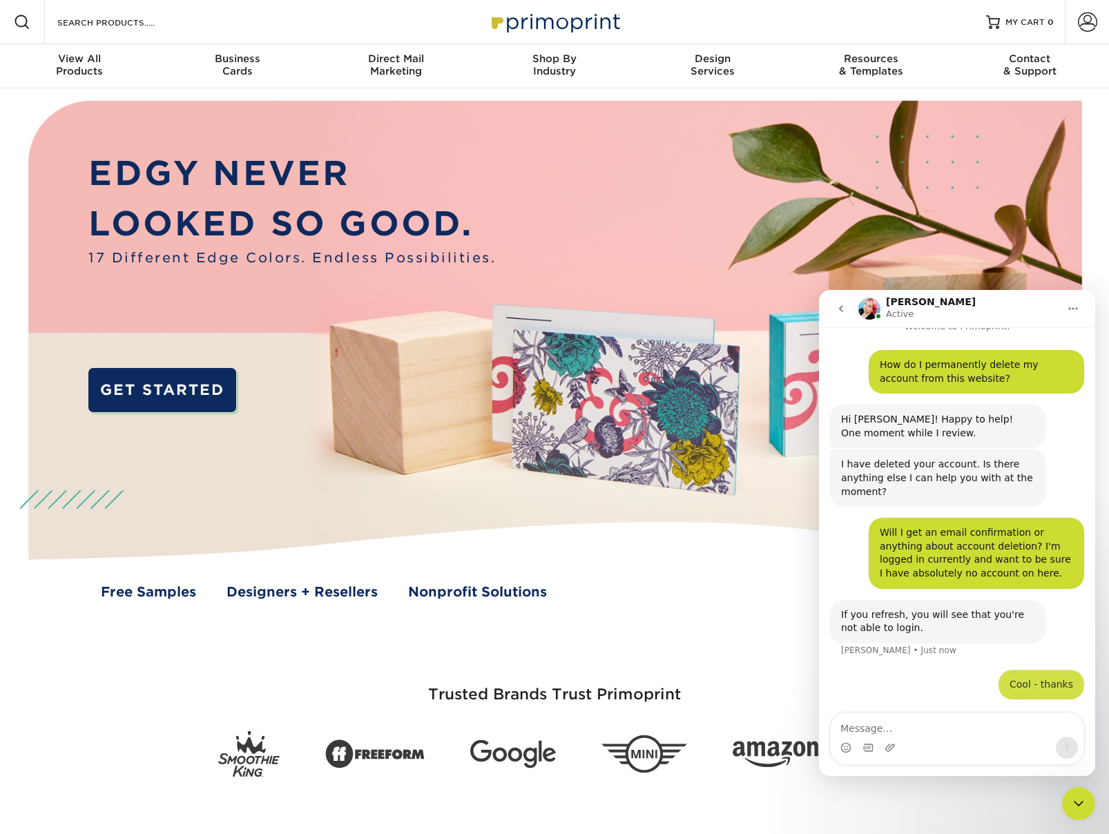
scroll to position [19, 0]
